Goal: Information Seeking & Learning: Learn about a topic

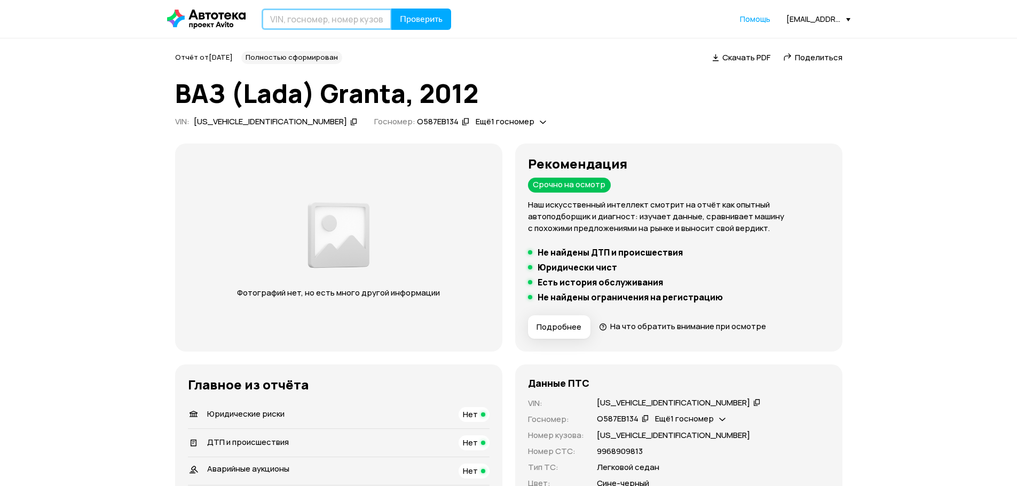
paste input "[US_VEHICLE_IDENTIFICATION_NUMBER]"
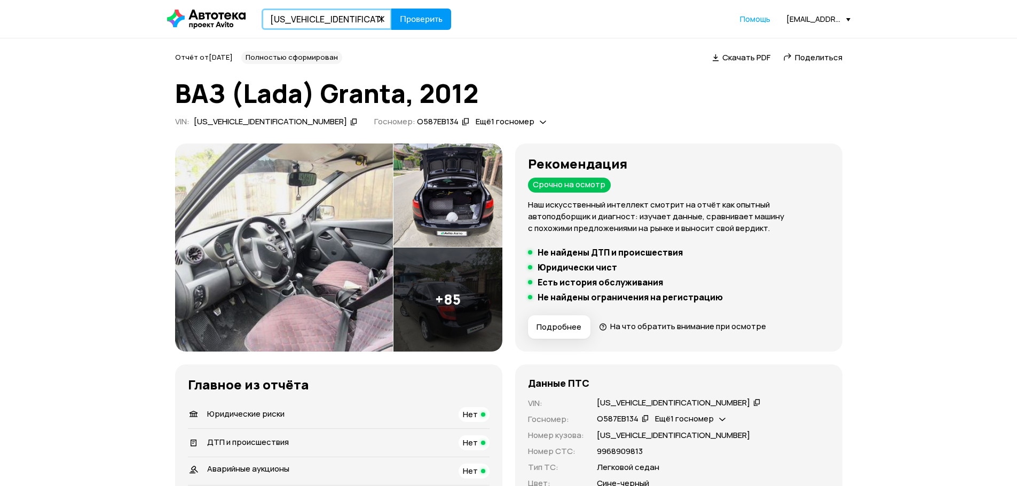
type input "[US_VEHICLE_IDENTIFICATION_NUMBER]"
click at [415, 27] on button "Проверить" at bounding box center [421, 19] width 60 height 21
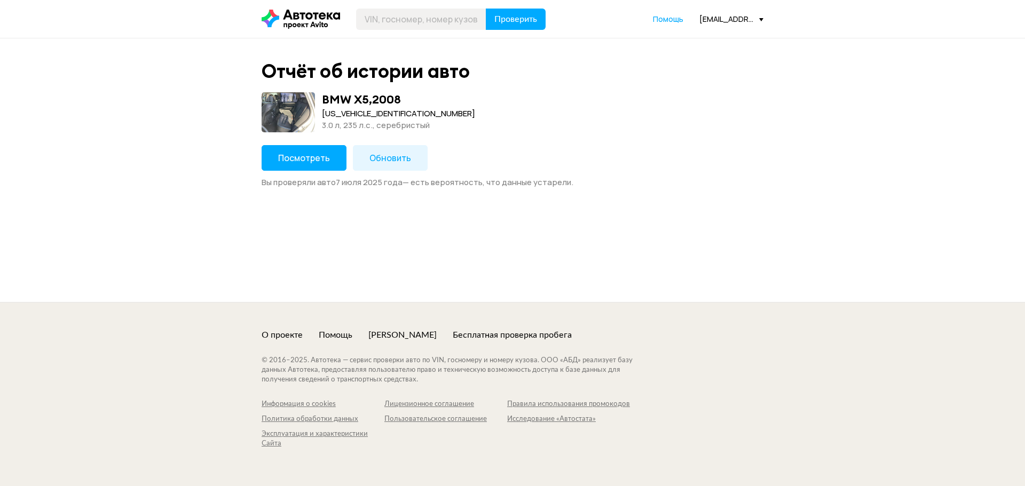
click at [291, 156] on span "Посмотреть" at bounding box center [304, 158] width 52 height 12
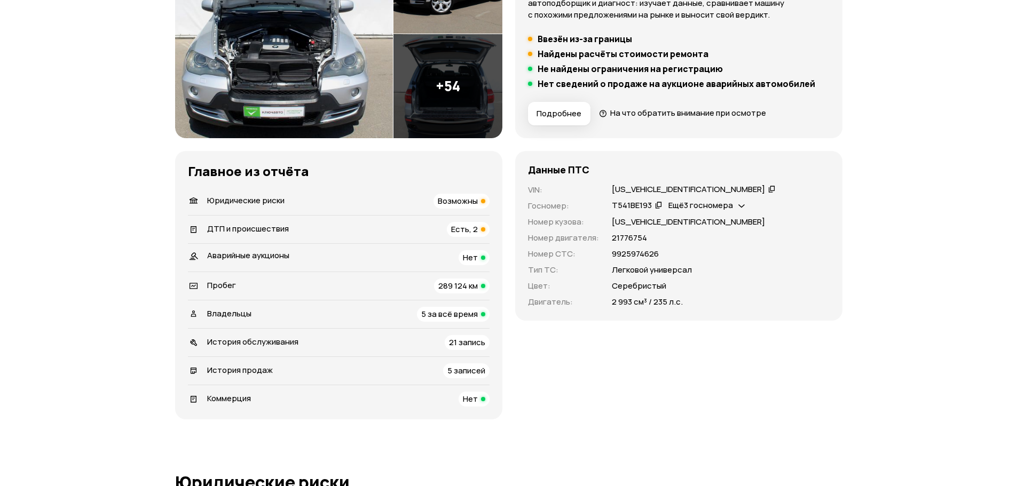
click at [464, 234] on span "Есть, 2" at bounding box center [464, 229] width 27 height 11
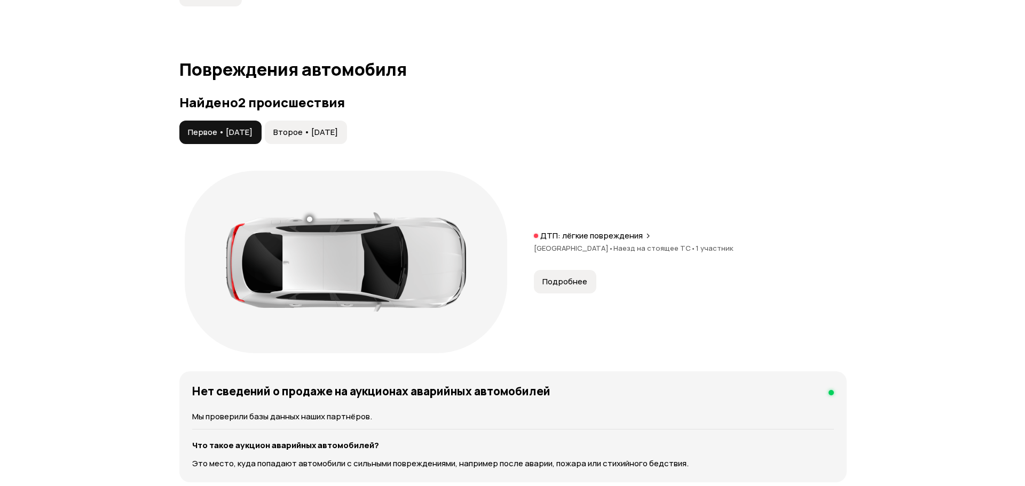
scroll to position [1141, 0]
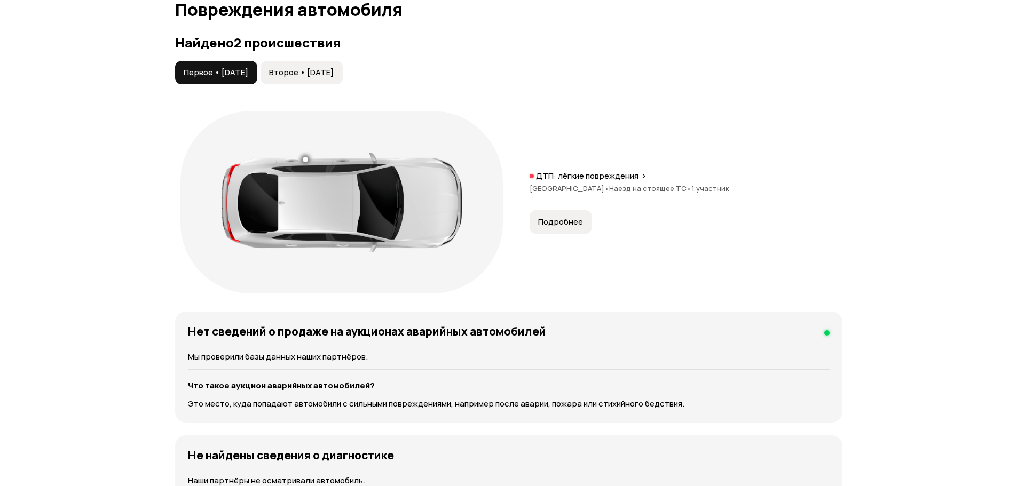
click at [304, 69] on span "Второе • [DATE]" at bounding box center [301, 72] width 65 height 11
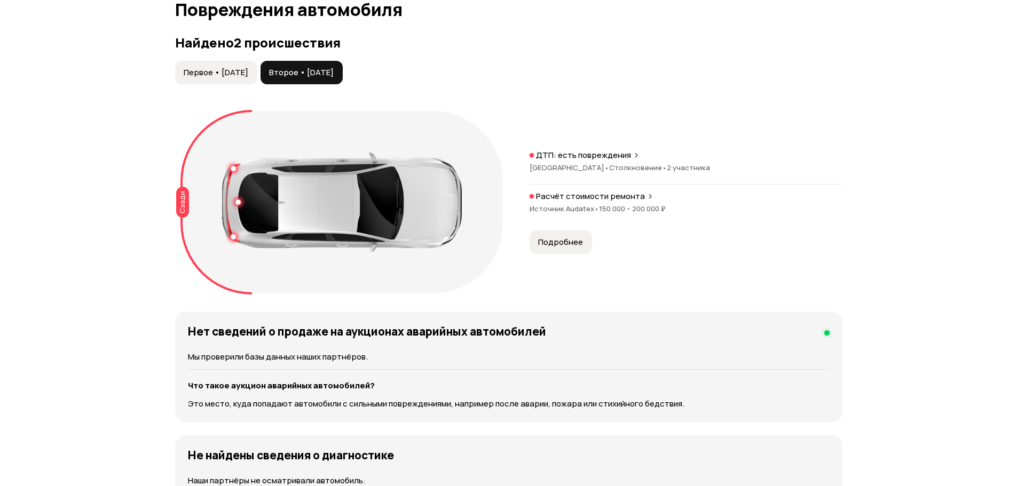
click at [226, 72] on span "Первое • [DATE]" at bounding box center [216, 72] width 65 height 11
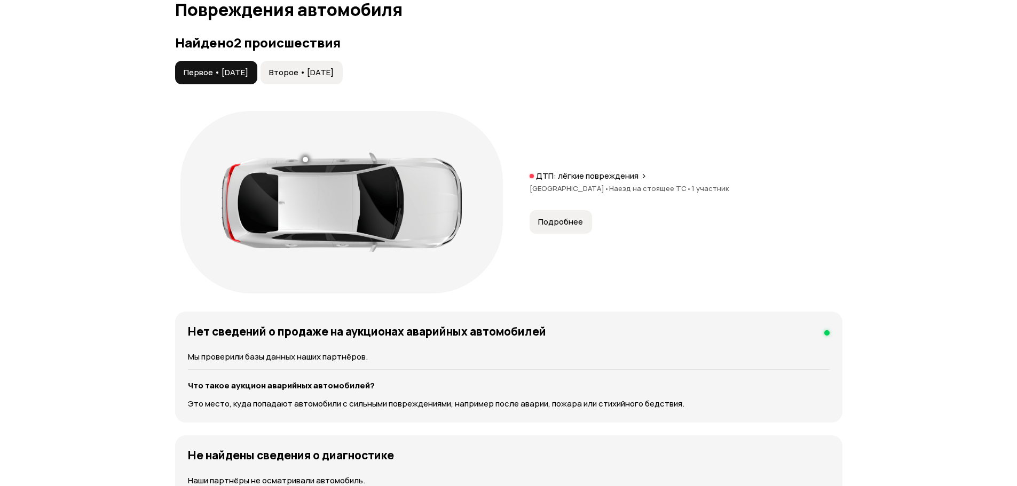
click at [561, 220] on span "Подробнее" at bounding box center [560, 222] width 45 height 11
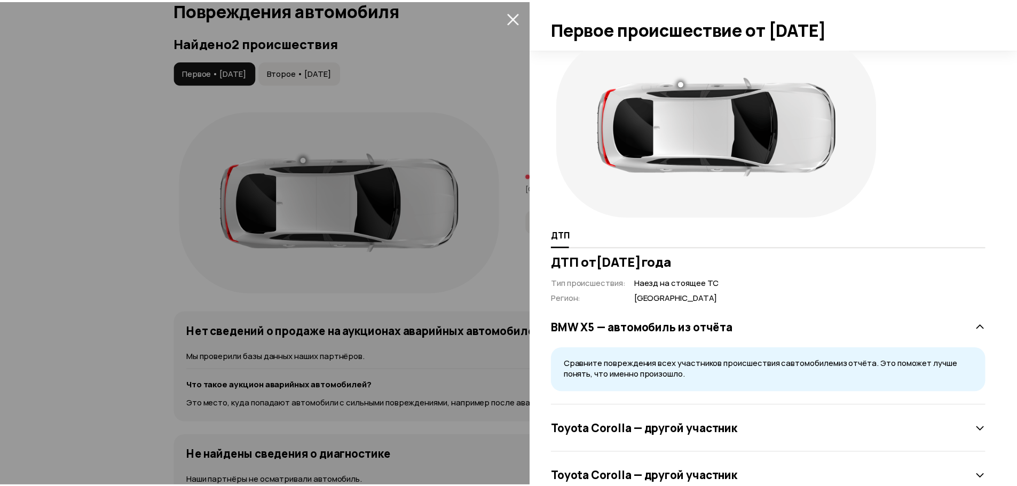
scroll to position [56, 0]
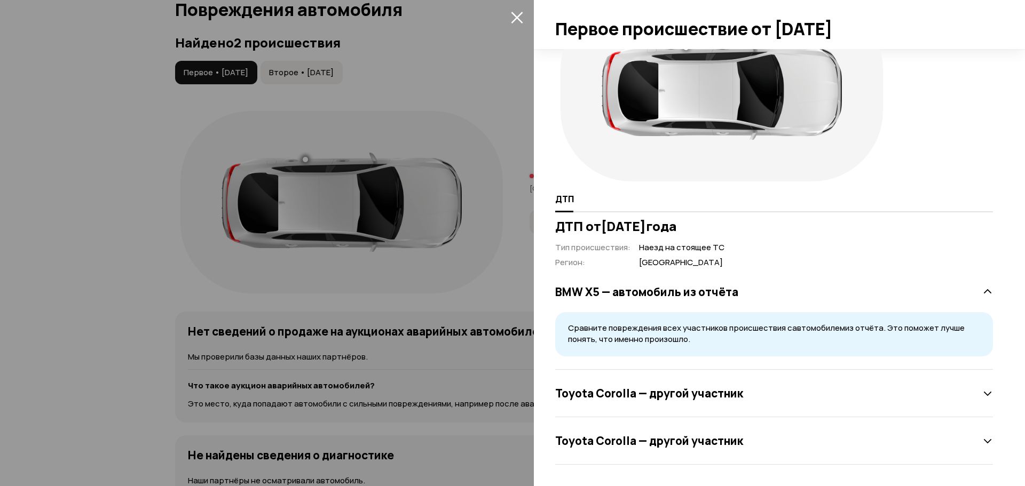
click at [242, 74] on div at bounding box center [512, 243] width 1025 height 486
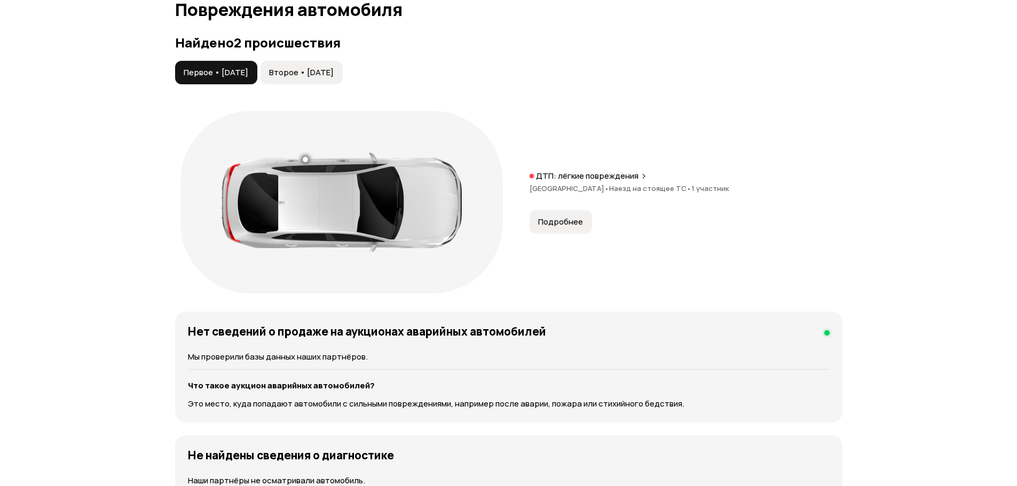
click at [313, 76] on span "Второе • [DATE]" at bounding box center [301, 72] width 65 height 11
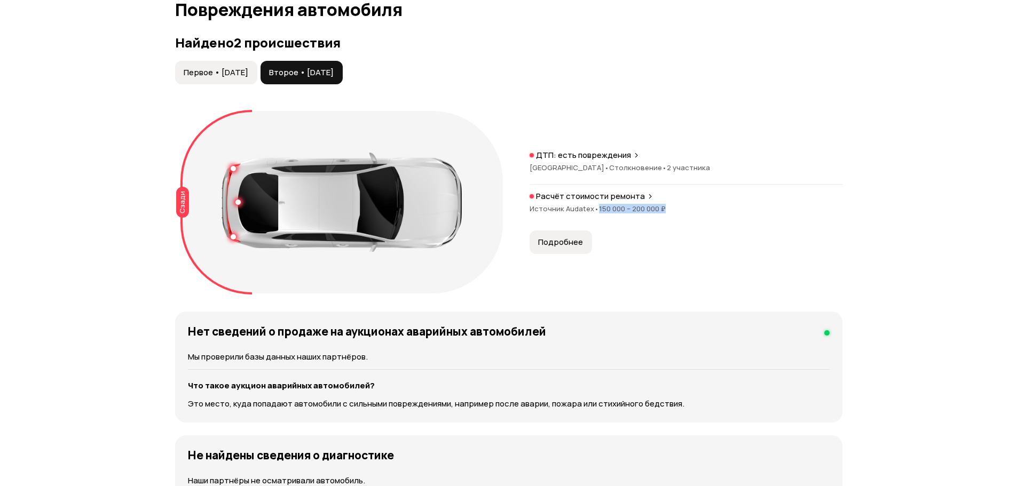
drag, startPoint x: 598, startPoint y: 208, endPoint x: 667, endPoint y: 211, distance: 68.9
click at [667, 211] on div "Источник Audatex • 150 000 – 200 000 ₽" at bounding box center [685, 209] width 313 height 10
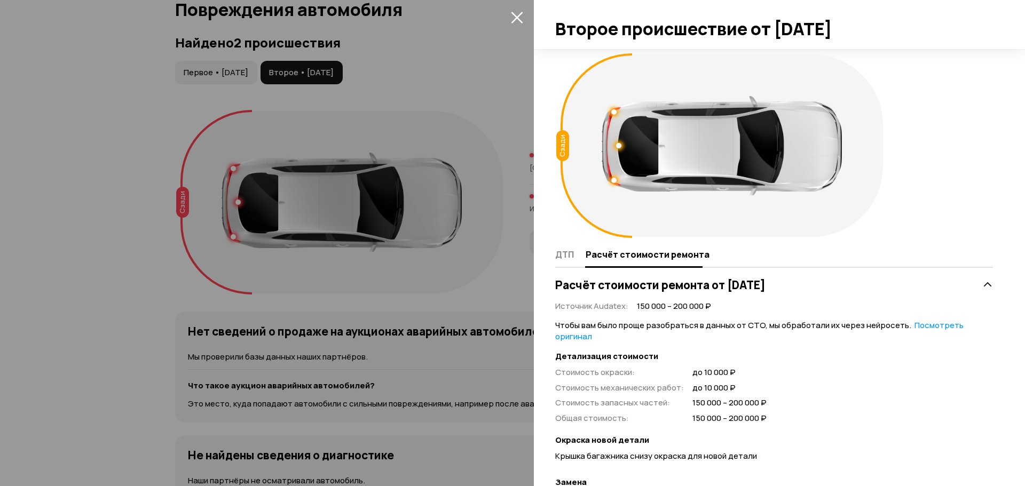
click at [516, 217] on div at bounding box center [512, 243] width 1025 height 486
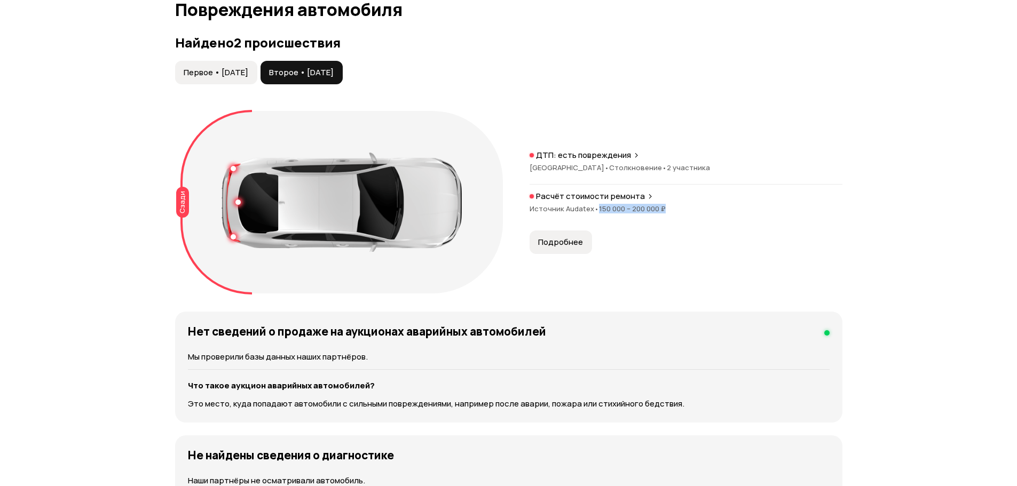
drag, startPoint x: 598, startPoint y: 208, endPoint x: 708, endPoint y: 206, distance: 110.0
click at [708, 206] on div "Источник Audatex • 150 000 – 200 000 ₽" at bounding box center [685, 209] width 313 height 10
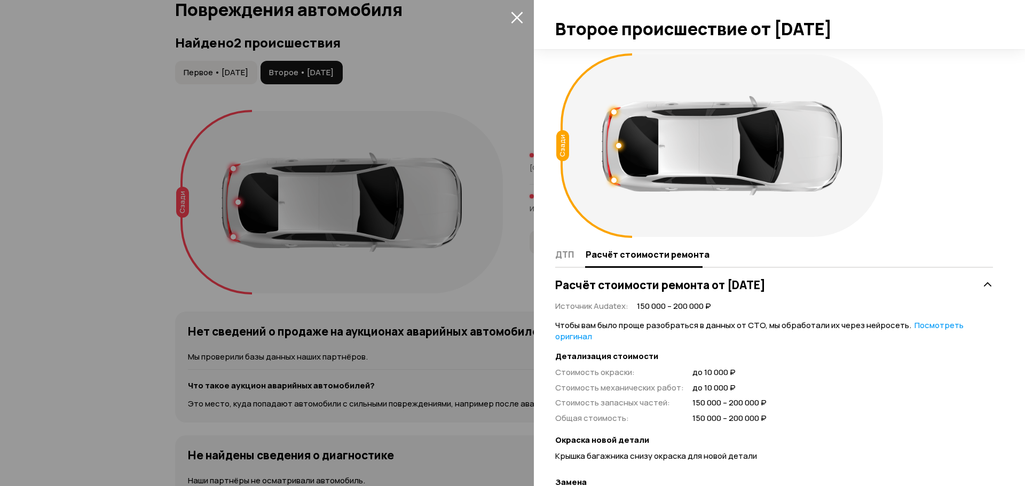
click at [510, 87] on div at bounding box center [512, 243] width 1025 height 486
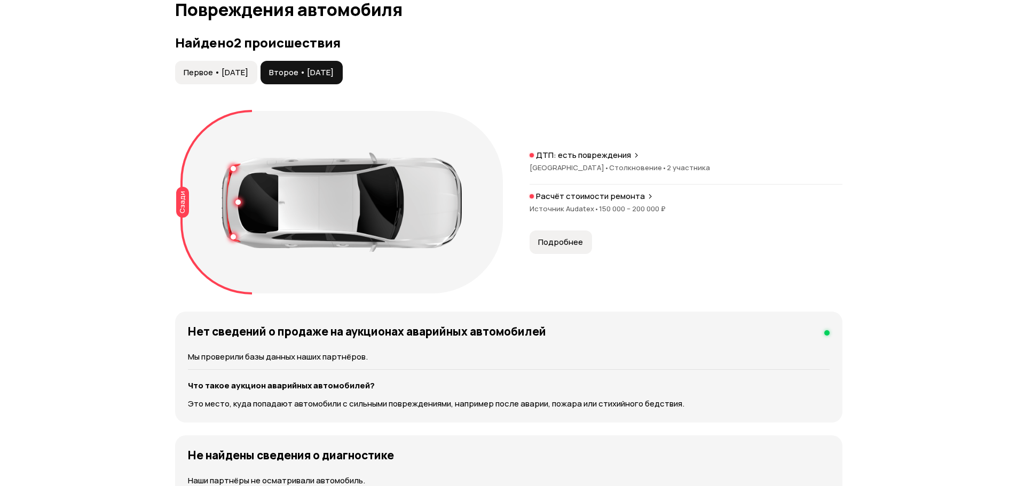
click at [228, 69] on span "Первое • [DATE]" at bounding box center [216, 72] width 65 height 11
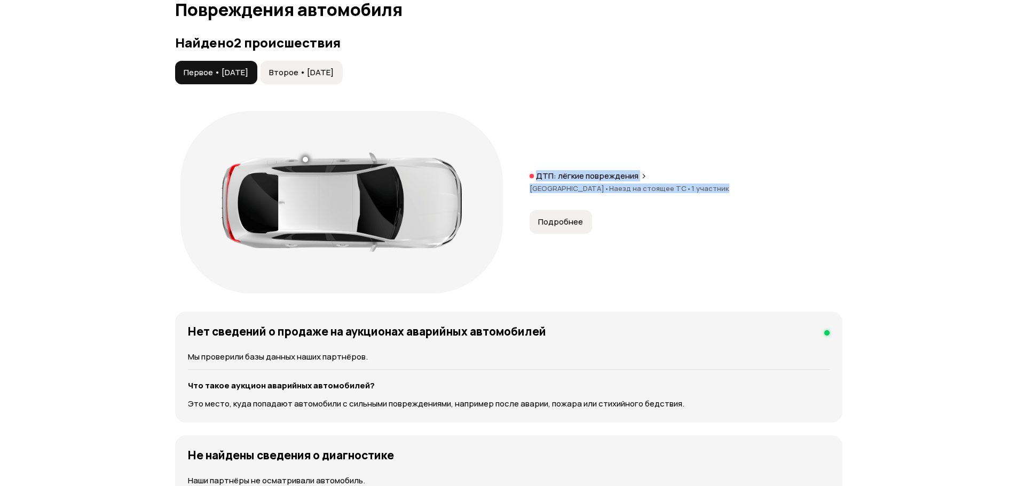
drag, startPoint x: 683, startPoint y: 184, endPoint x: 523, endPoint y: 154, distance: 162.4
click at [523, 154] on div "ДТП: лёгкие повреждения Краснодарский край • Наезд на стоящее ТС • 1 участник П…" at bounding box center [508, 202] width 667 height 193
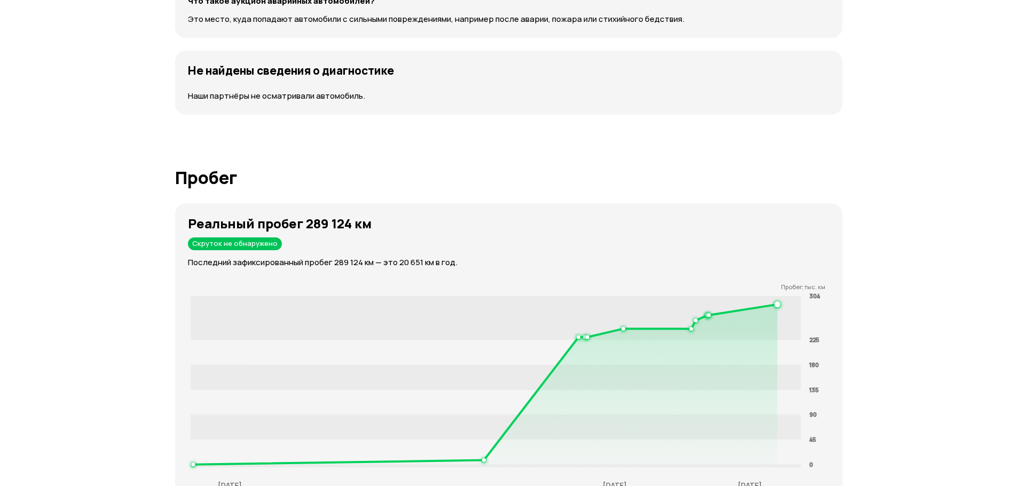
scroll to position [1514, 0]
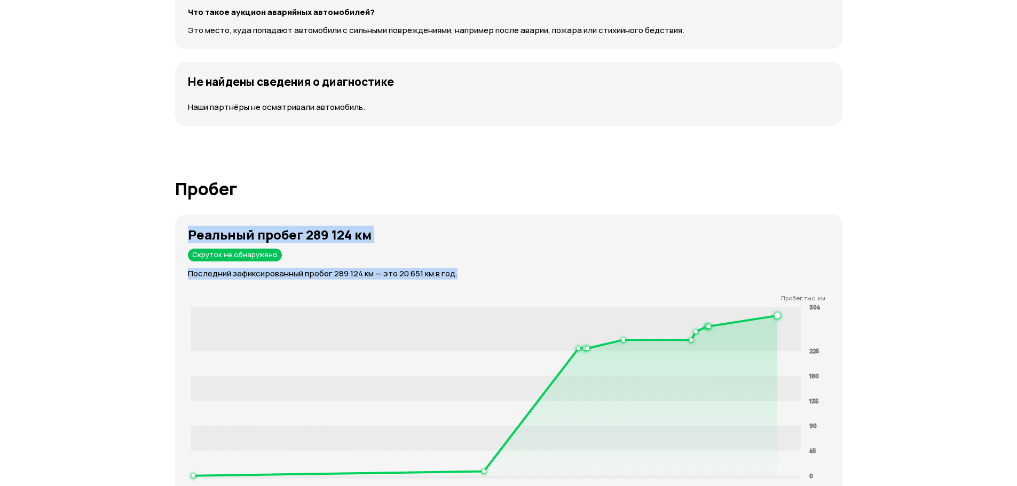
drag, startPoint x: 181, startPoint y: 233, endPoint x: 536, endPoint y: 276, distance: 357.1
click at [533, 276] on div "Реальный пробег 289 124 км Скруток не обнаружено Последний зафиксированный проб…" at bounding box center [508, 360] width 667 height 291
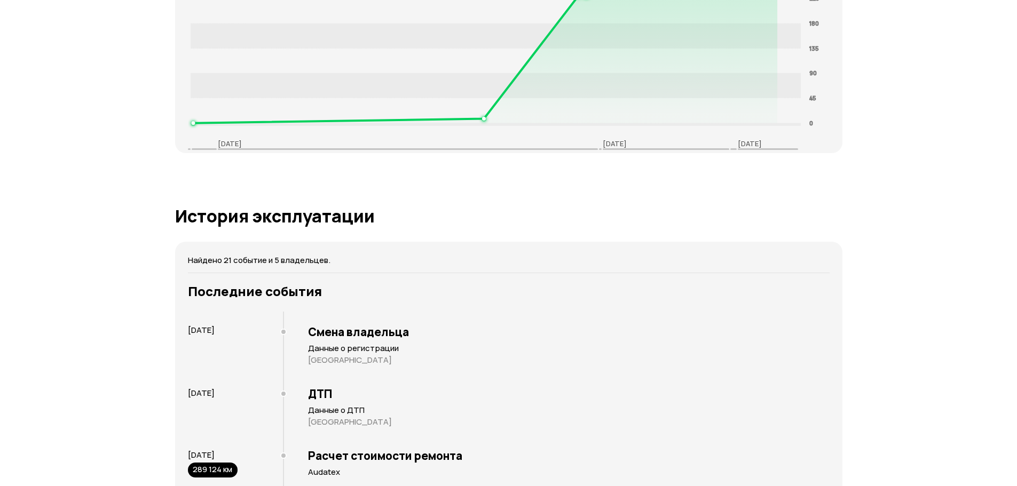
scroll to position [1941, 0]
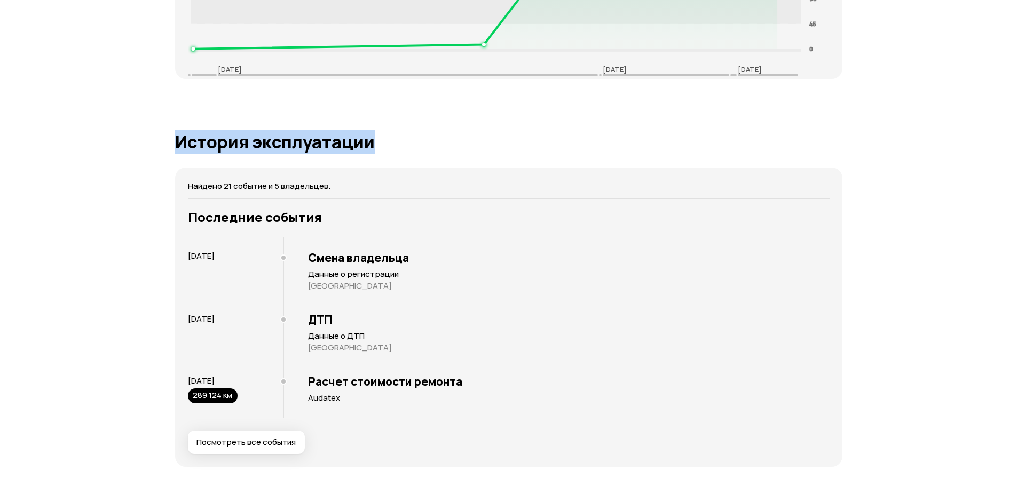
drag, startPoint x: 175, startPoint y: 144, endPoint x: 448, endPoint y: 139, distance: 273.3
click at [448, 139] on h1 "История эксплуатации" at bounding box center [508, 141] width 667 height 19
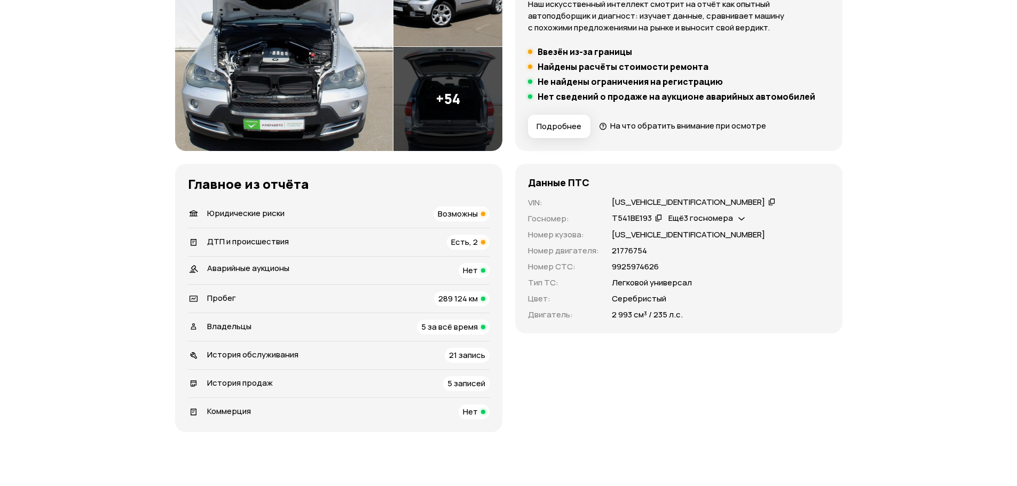
scroll to position [0, 0]
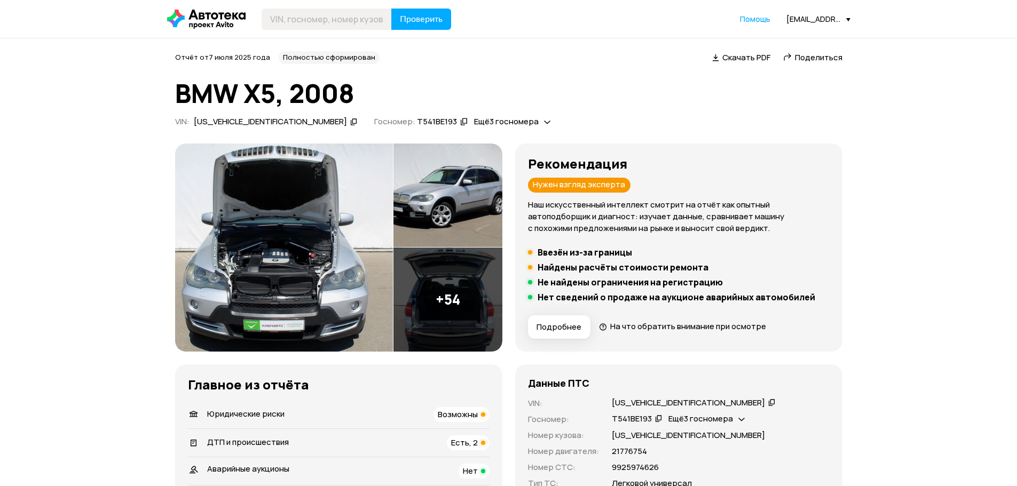
click at [828, 58] on span "Поделиться" at bounding box center [819, 57] width 48 height 11
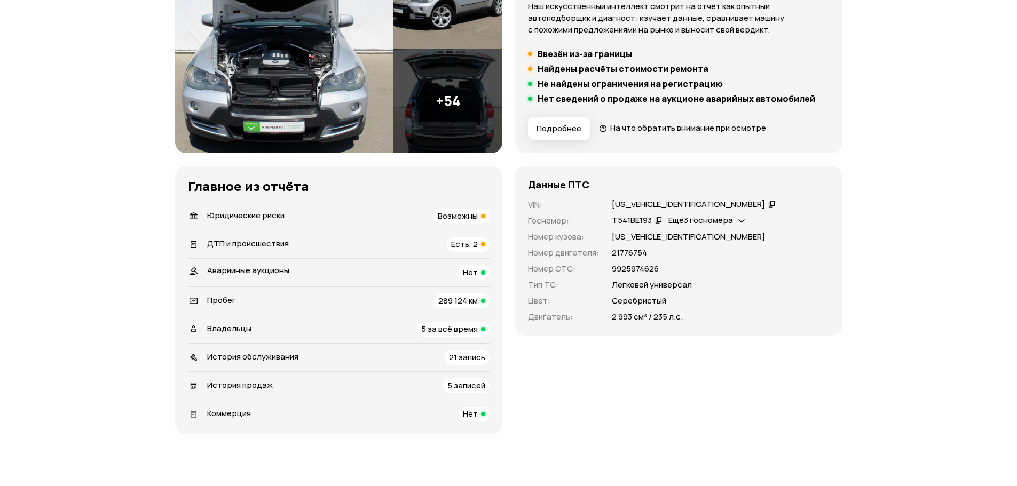
scroll to position [267, 0]
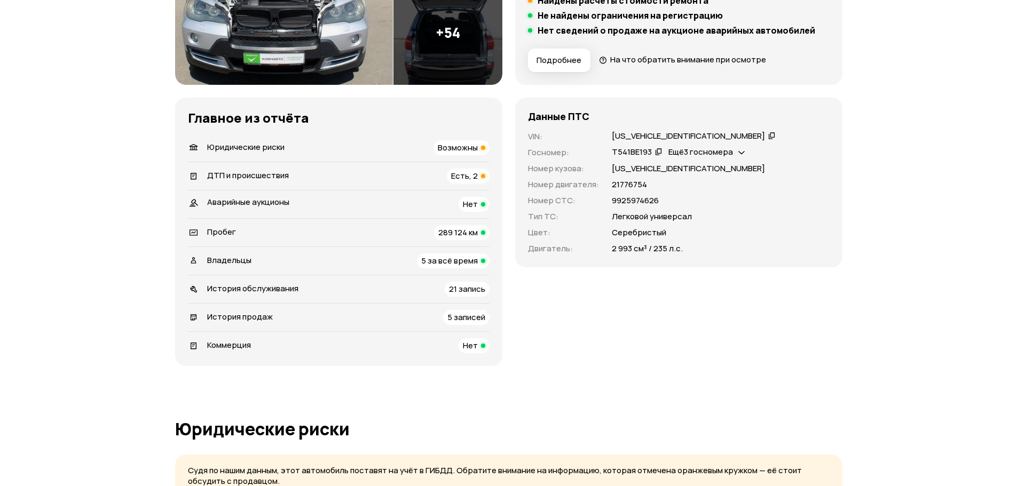
click at [475, 176] on span "Есть, 2" at bounding box center [464, 175] width 27 height 11
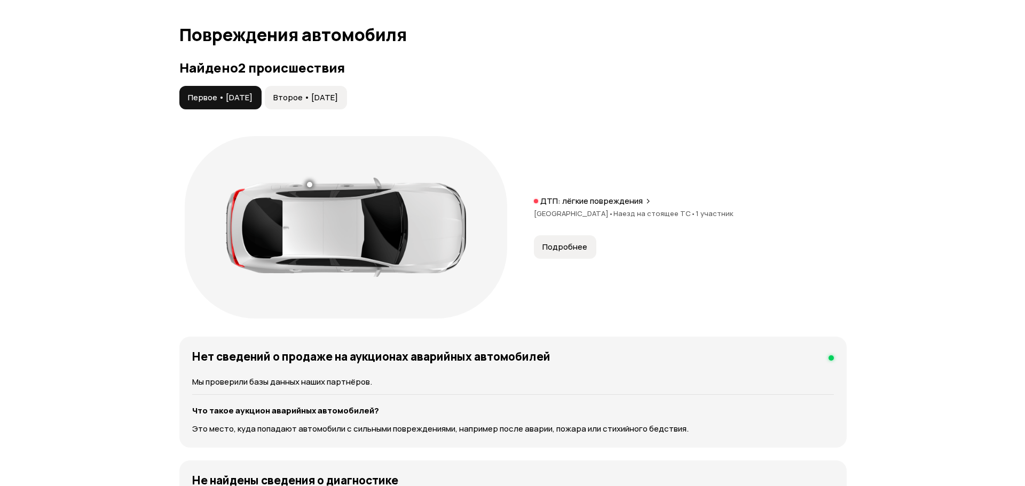
scroll to position [1141, 0]
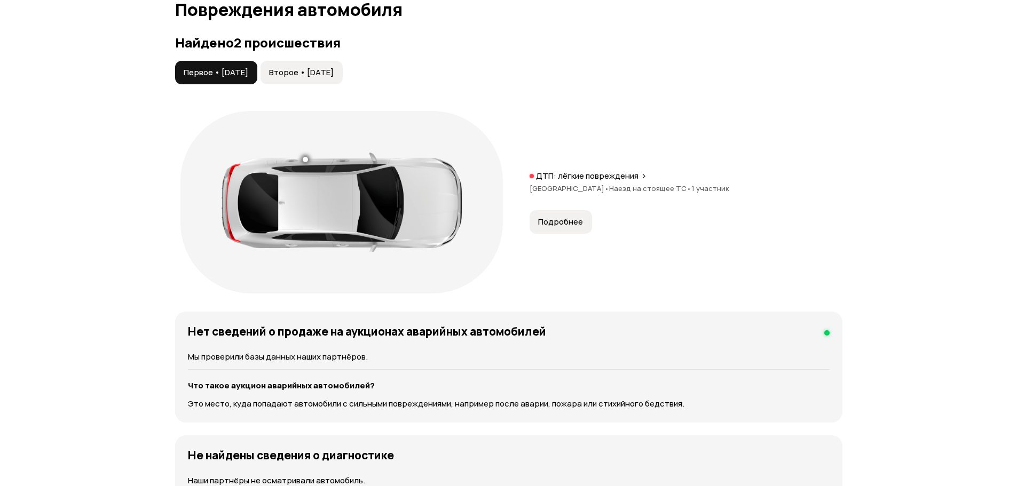
click at [334, 76] on span "Второе • [DATE]" at bounding box center [301, 72] width 65 height 11
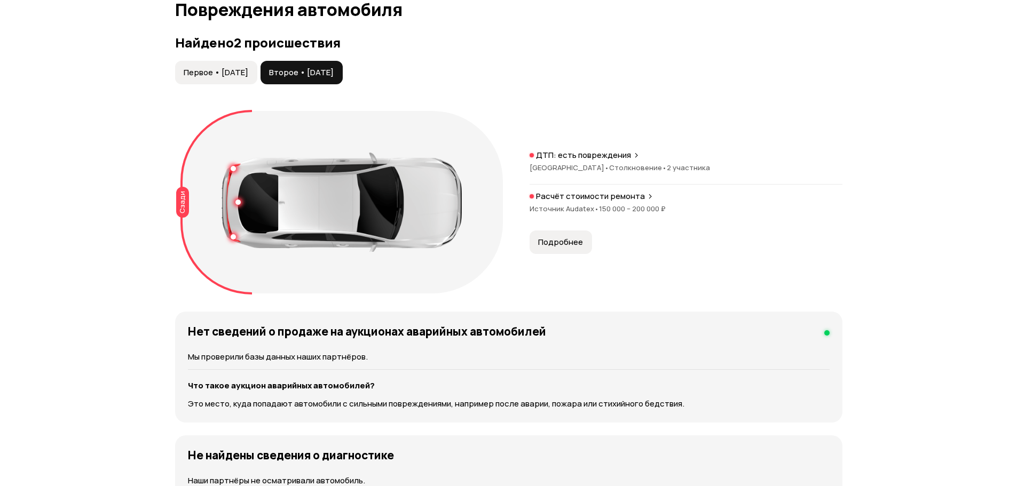
click at [248, 71] on span "Первое • [DATE]" at bounding box center [216, 72] width 65 height 11
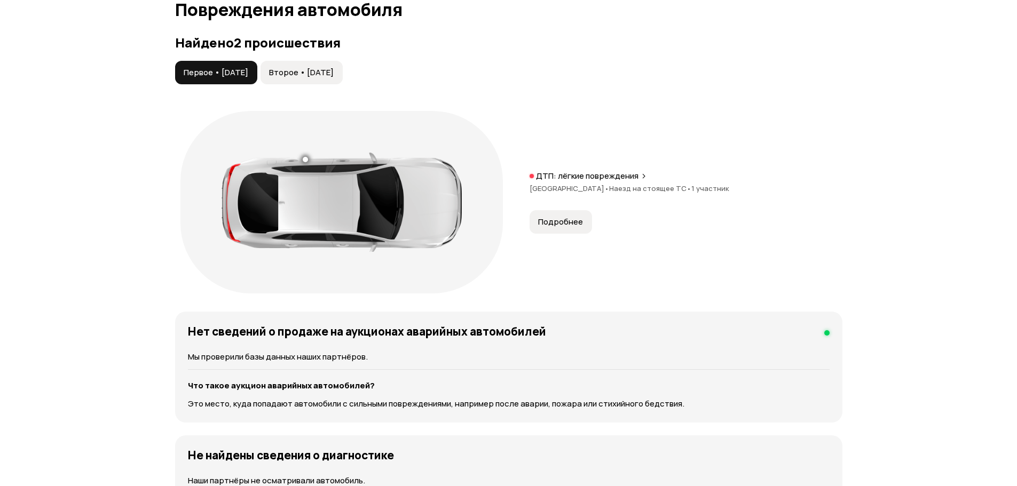
click at [554, 231] on button "Подробнее" at bounding box center [560, 221] width 62 height 23
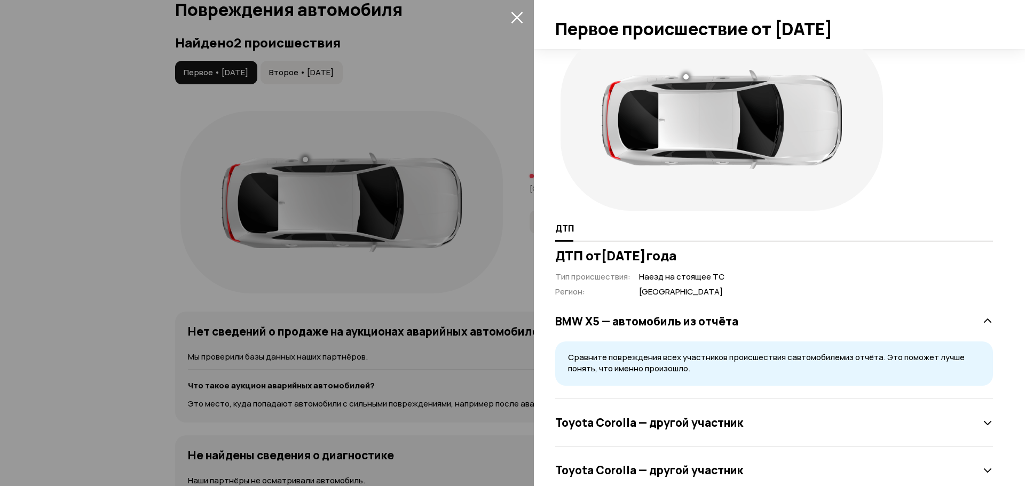
scroll to position [56, 0]
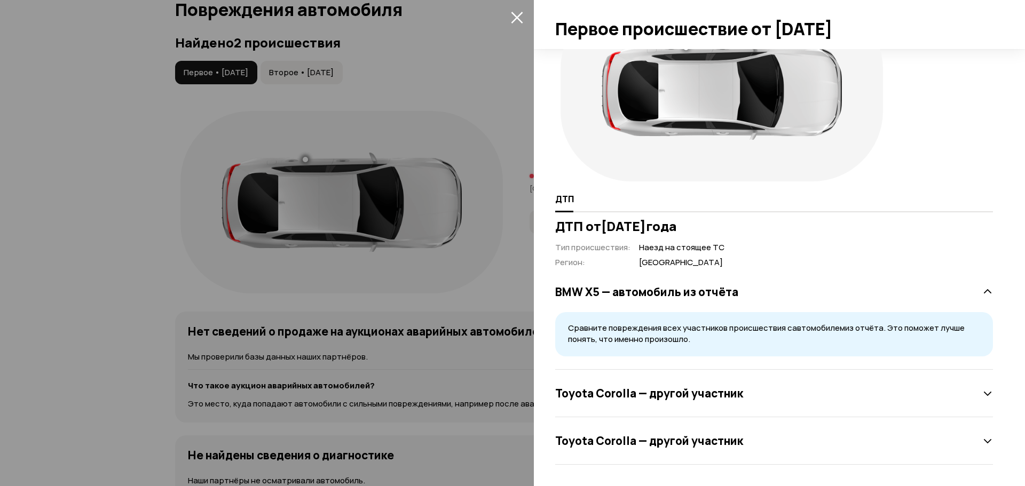
click at [866, 394] on div "Toyota Corolla — другой участник" at bounding box center [774, 393] width 438 height 21
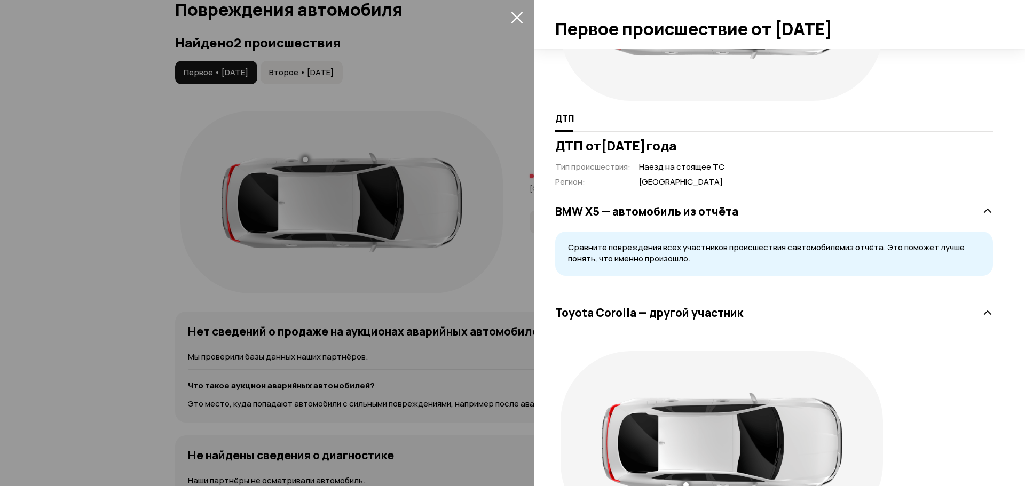
scroll to position [274, 0]
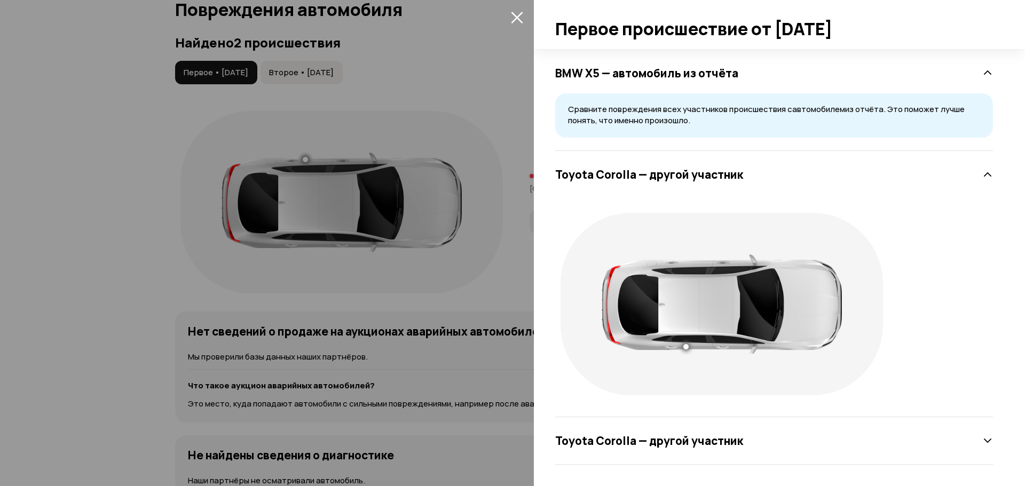
click at [778, 446] on div "Toyota Corolla — другой участник" at bounding box center [774, 440] width 438 height 21
click at [714, 436] on h3 "Toyota Corolla — другой участник" at bounding box center [649, 441] width 188 height 14
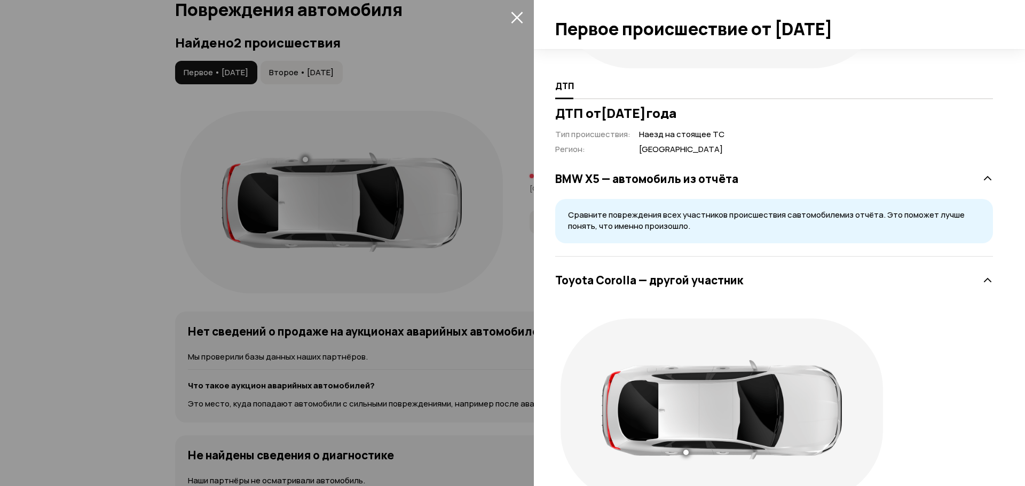
scroll to position [0, 0]
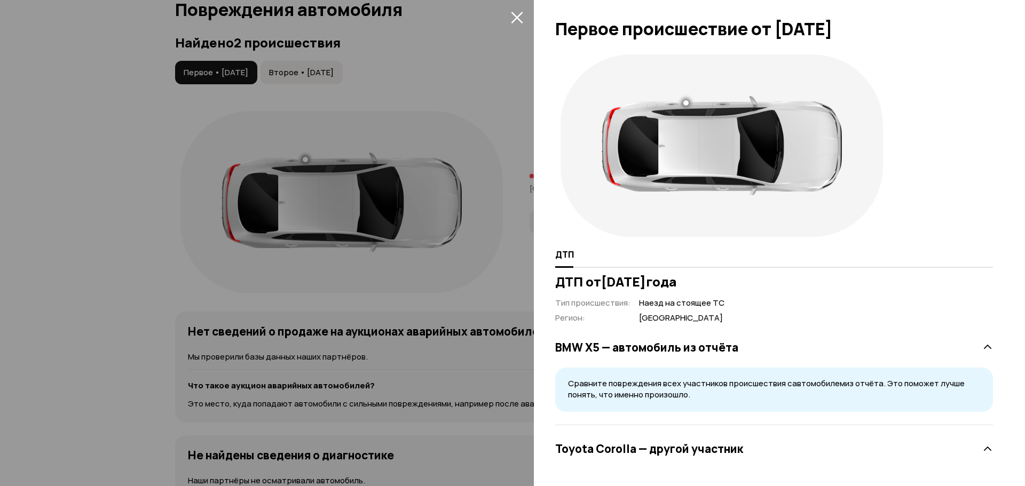
click at [517, 18] on icon "закрыть" at bounding box center [517, 18] width 12 height 12
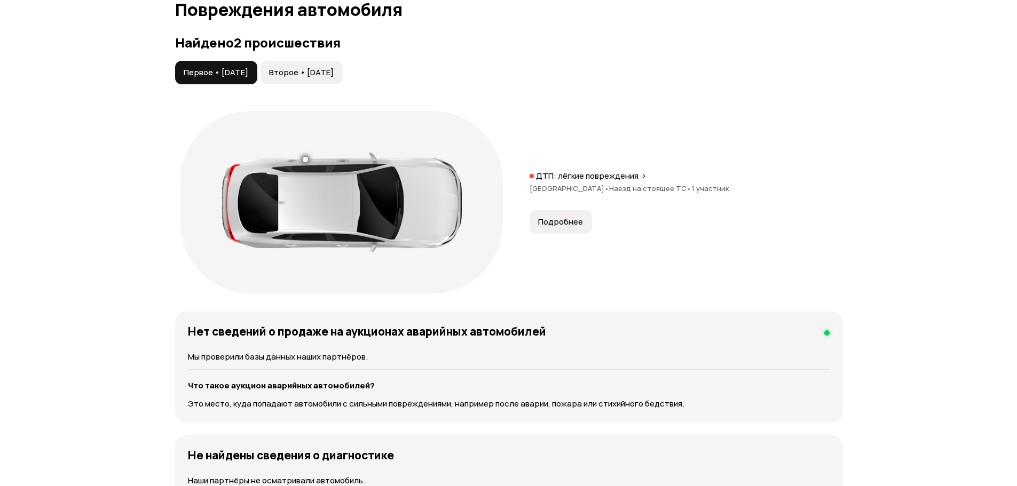
click at [328, 75] on span "Второе • [DATE]" at bounding box center [301, 72] width 65 height 11
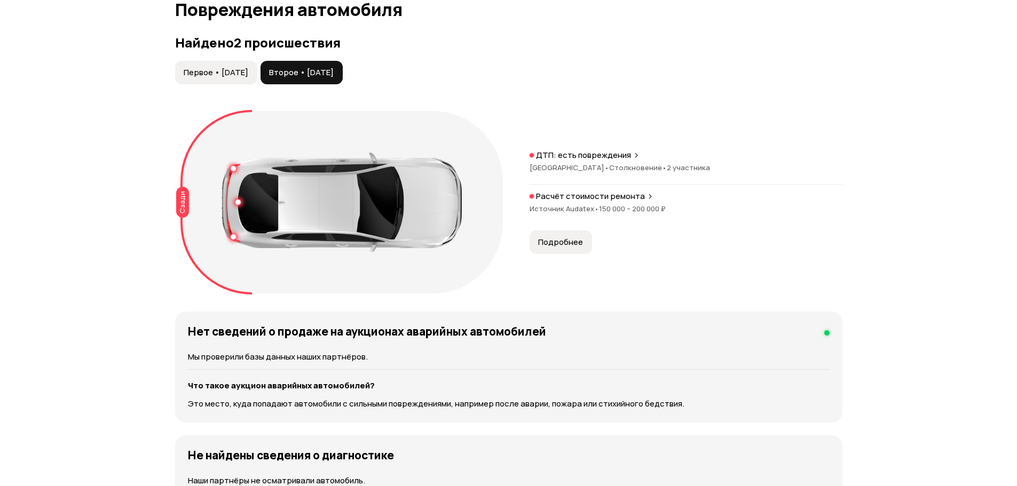
click at [636, 210] on span "150 000 – 200 000 ₽" at bounding box center [632, 209] width 67 height 10
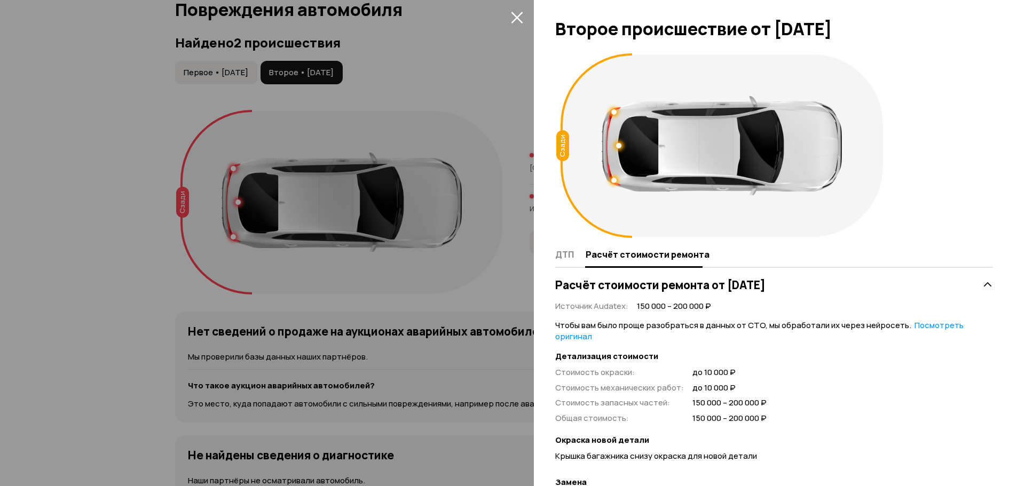
click at [515, 11] on icon "закрыть" at bounding box center [517, 17] width 12 height 12
